Goal: Task Accomplishment & Management: Manage account settings

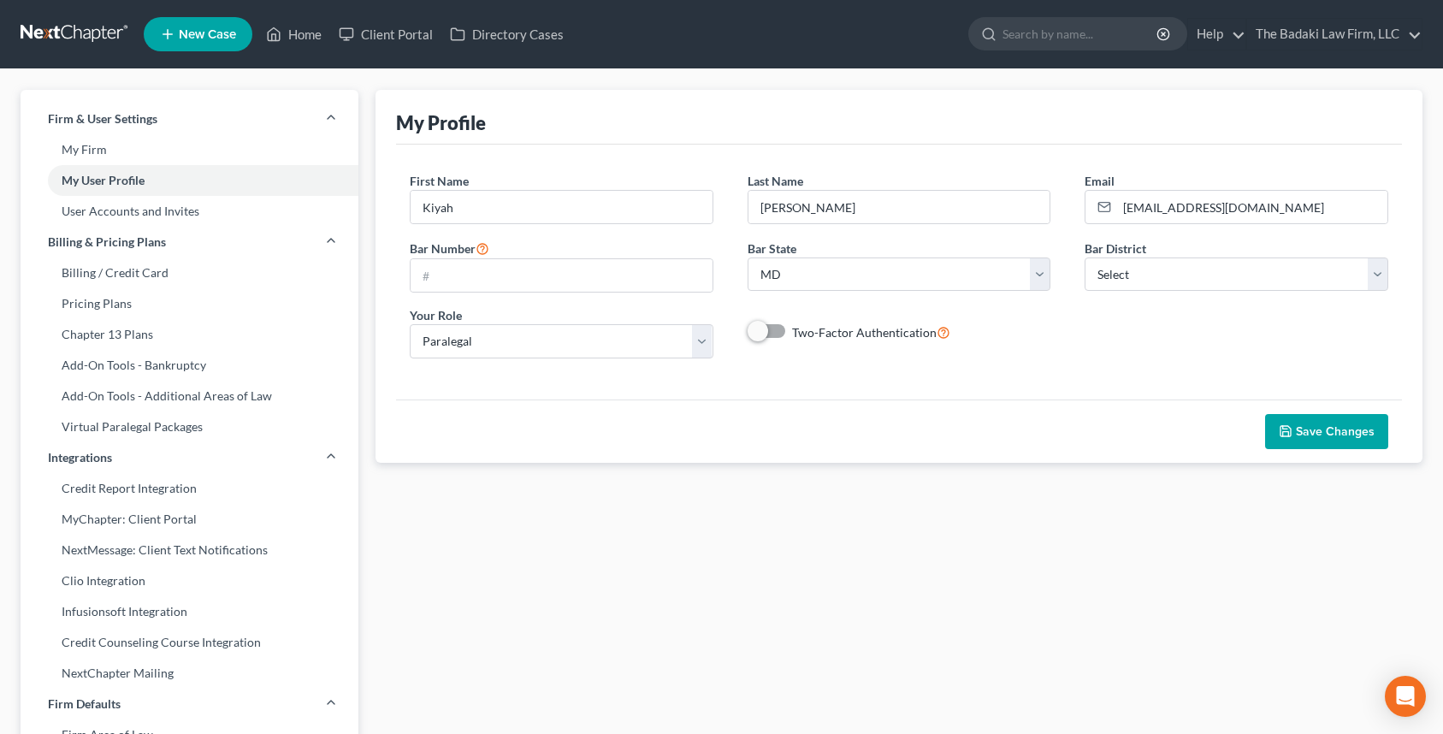
select select "21"
select select "paralegal"
click at [96, 157] on link "My Firm" at bounding box center [190, 149] width 338 height 31
select select "38"
select select "24"
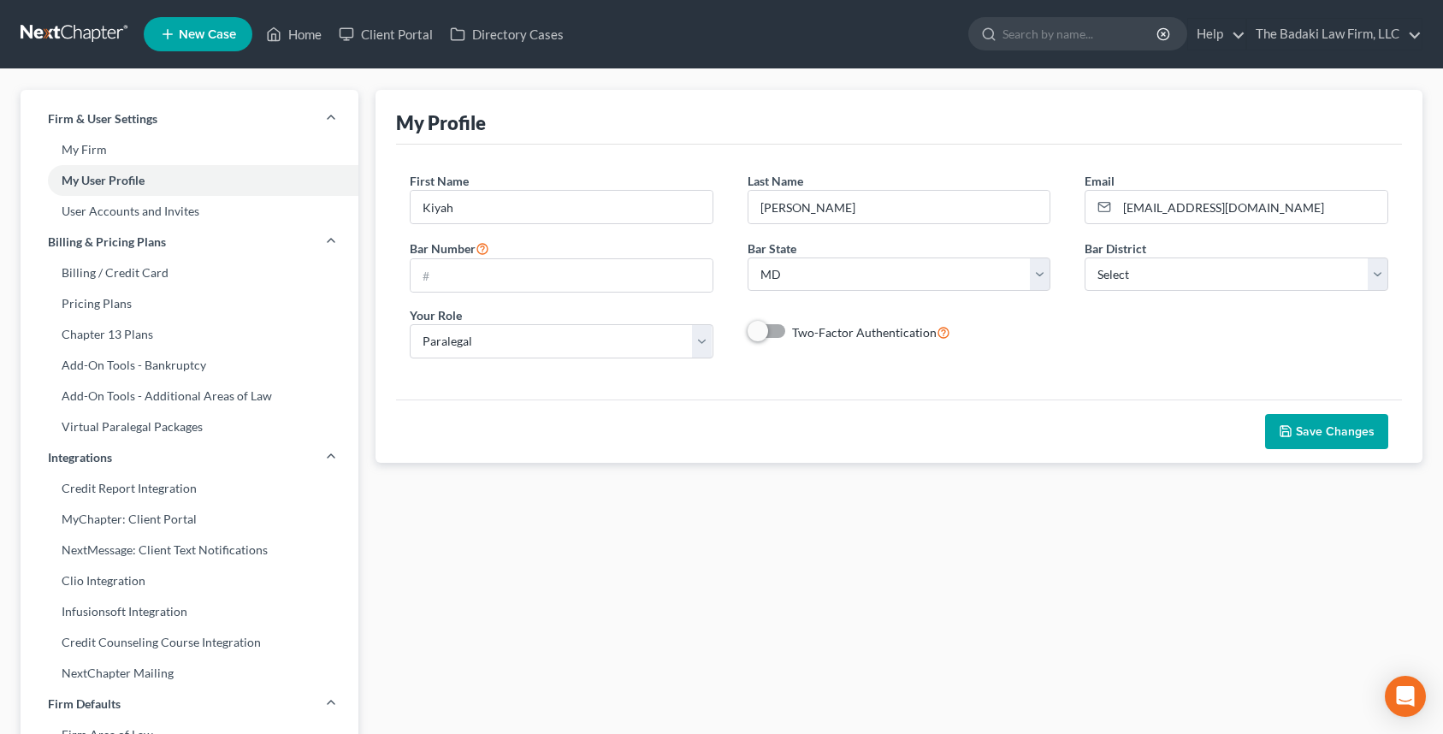
select select "21"
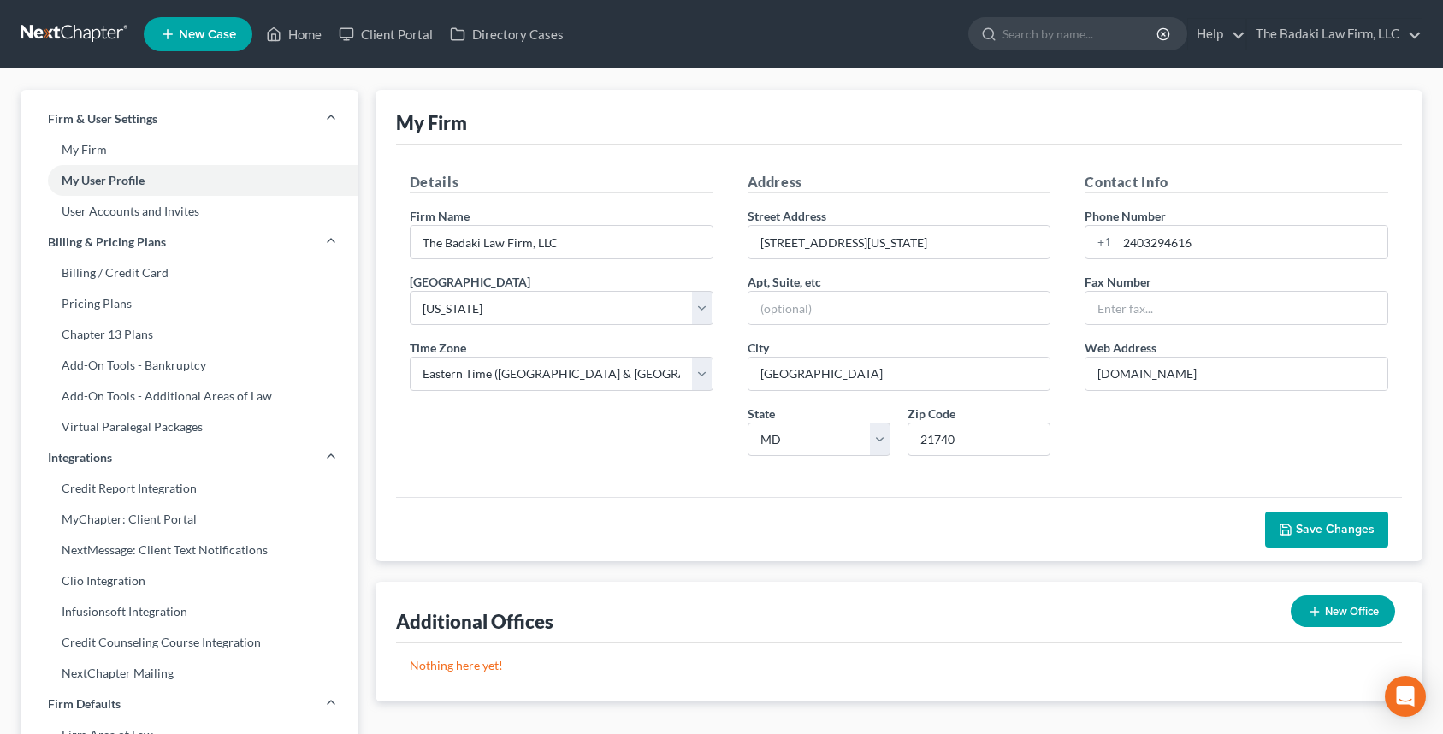
drag, startPoint x: 56, startPoint y: 5, endPoint x: 56, endPoint y: 24, distance: 18.8
click at [56, 21] on nav "Home New Case Client Portal Directory Cases The Badaki Law Firm, LLC office@bad…" at bounding box center [721, 34] width 1443 height 68
click at [56, 25] on link at bounding box center [76, 34] width 110 height 31
